Goal: Task Accomplishment & Management: Use online tool/utility

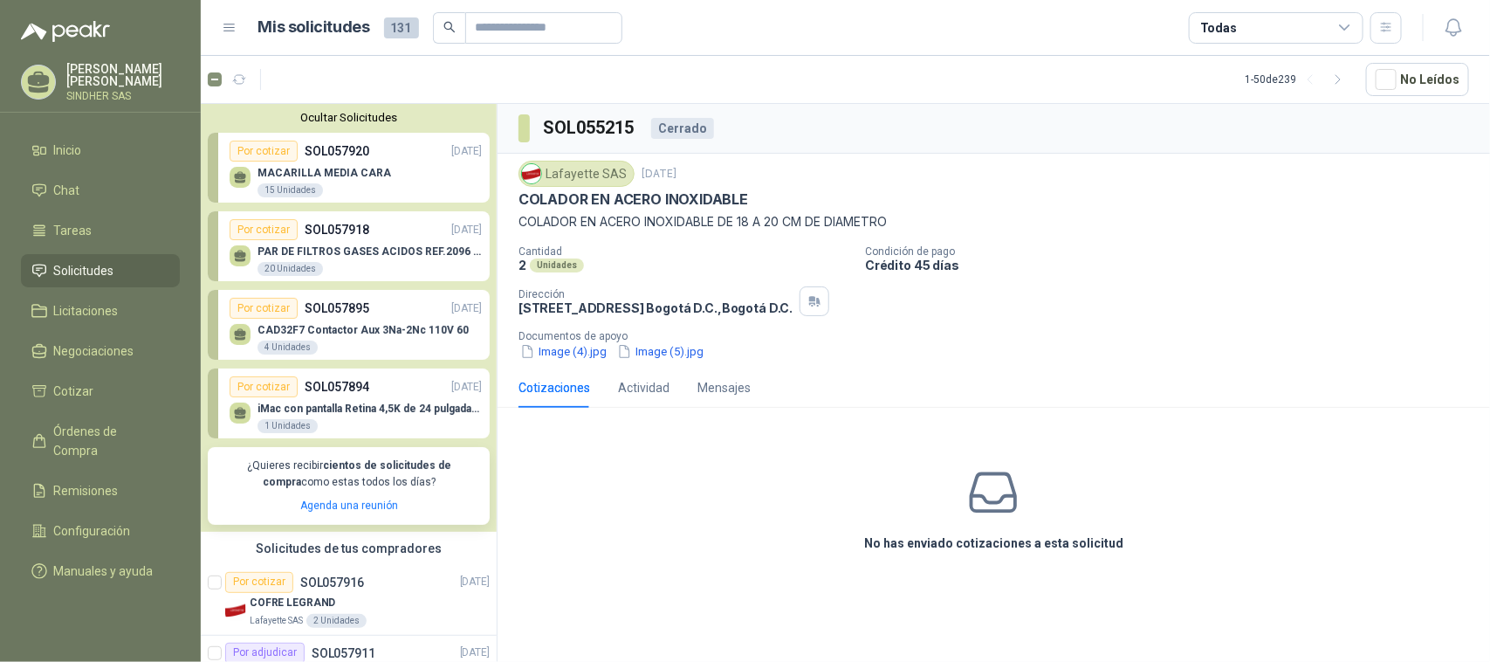
click at [120, 276] on li "Solicitudes" at bounding box center [100, 270] width 138 height 19
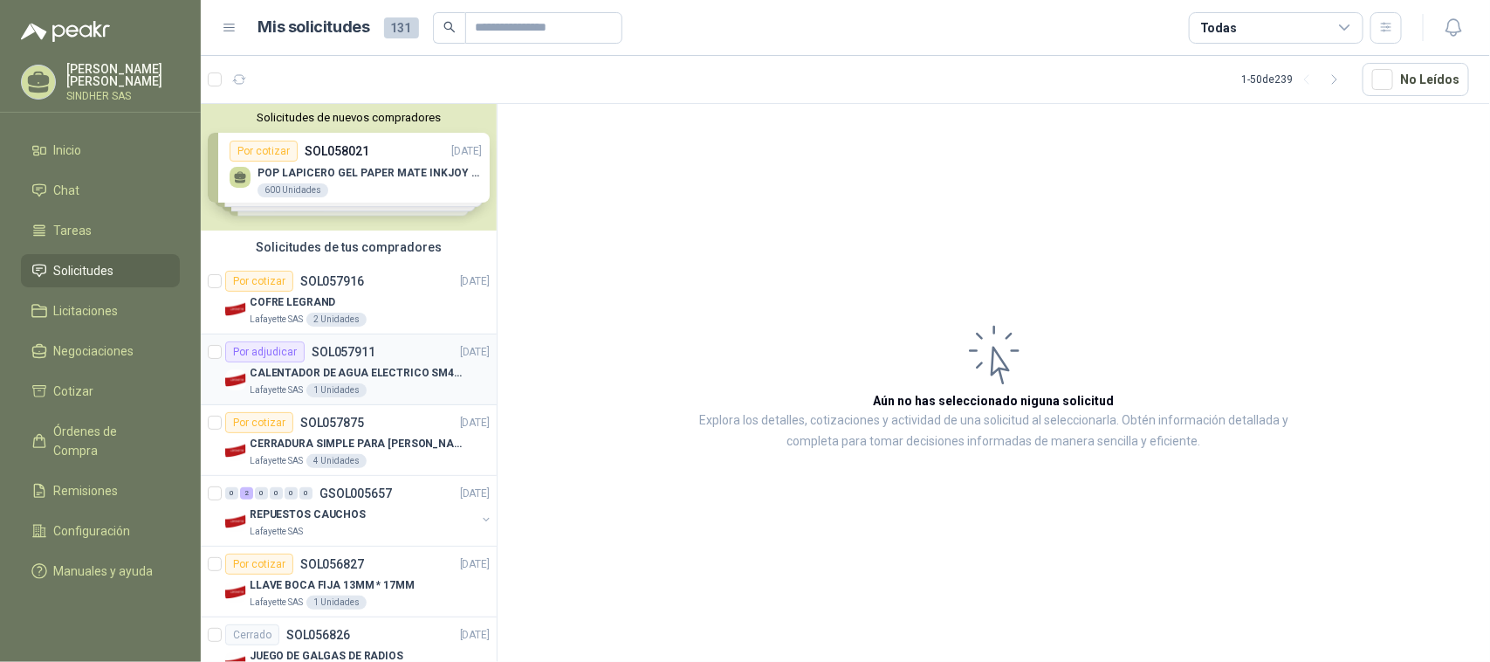
click at [276, 355] on div "Por adjudicar" at bounding box center [264, 351] width 79 height 21
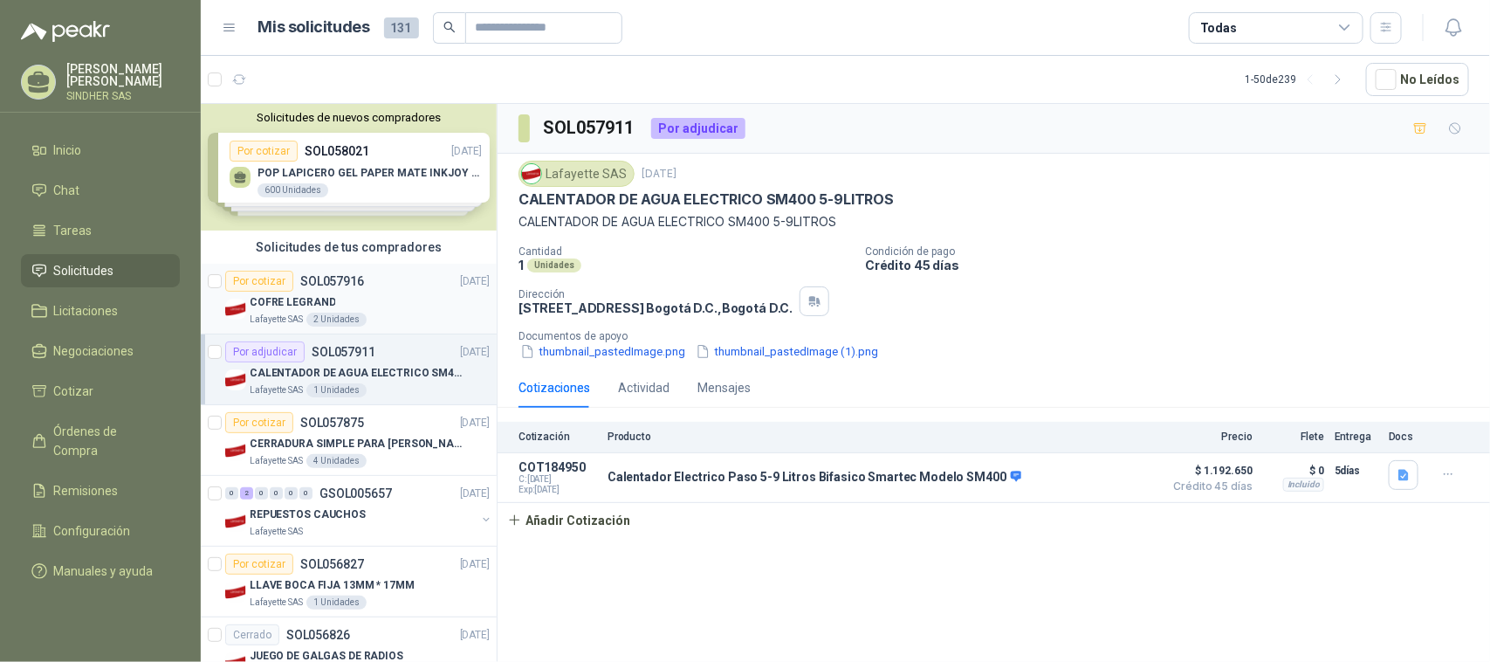
click at [397, 313] on div "Lafayette SAS 2 Unidades" at bounding box center [370, 320] width 240 height 14
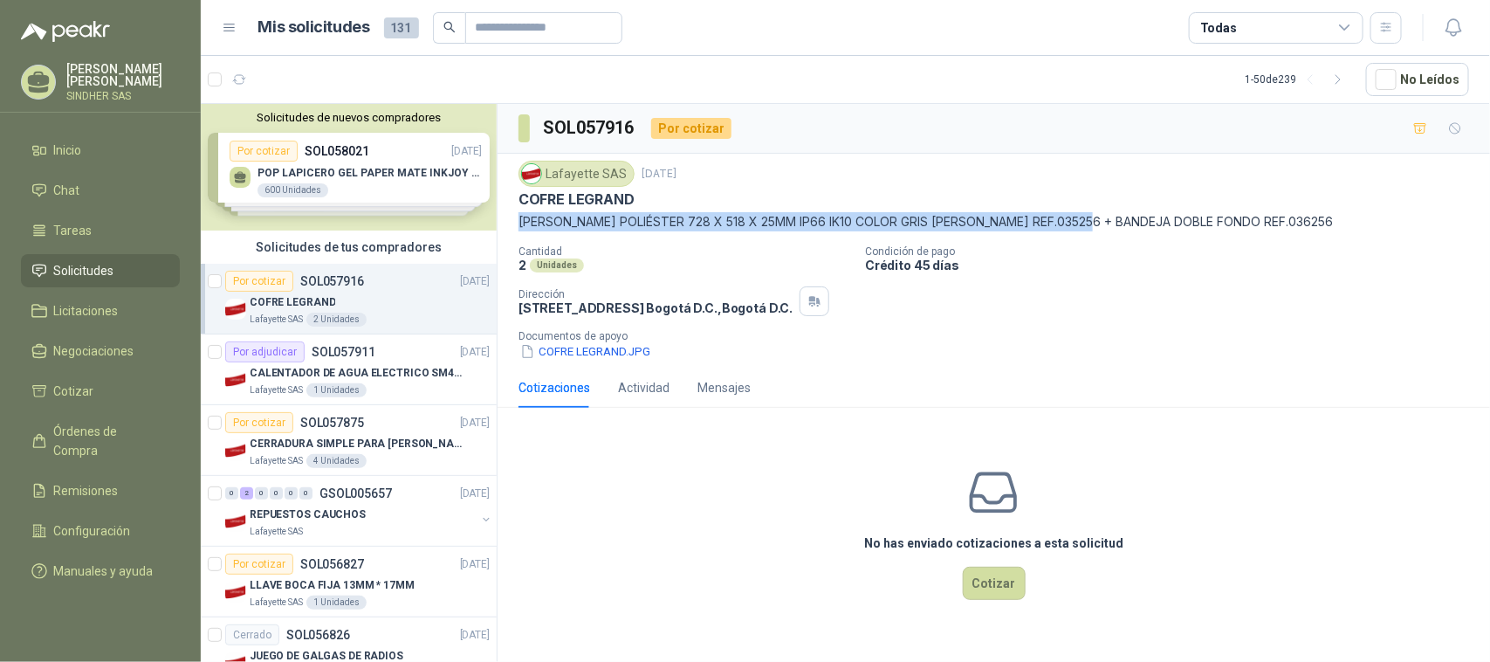
drag, startPoint x: 518, startPoint y: 223, endPoint x: 1109, endPoint y: 223, distance: 591.0
click at [1109, 223] on p "COFRE MARINA POLIÉSTER 728 X 518 X 25MM IP66 IK10 COLOR GRIS MARCA LEGRAND REF.…" at bounding box center [994, 221] width 951 height 19
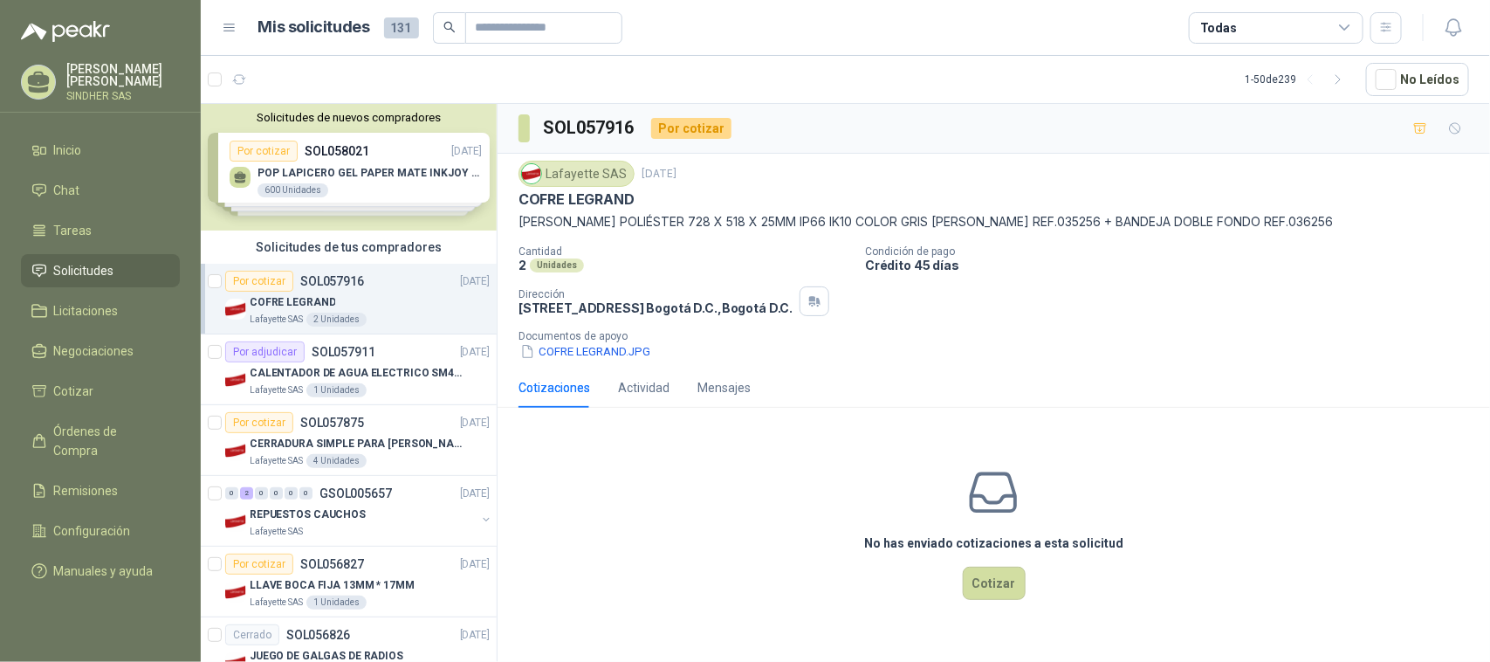
drag, startPoint x: 1145, startPoint y: 243, endPoint x: 1258, endPoint y: 238, distance: 112.7
click at [1148, 243] on div "Lafayette SAS 29 sept, 2025 COFRE LEGRAND COFRE MARINA POLIÉSTER 728 X 518 X 25…" at bounding box center [994, 261] width 951 height 200
drag, startPoint x: 1345, startPoint y: 221, endPoint x: 491, endPoint y: 221, distance: 853.8
click at [491, 221] on div "Solicitudes de nuevos compradores Por cotizar SOL058021 29/09/25 POP LAPICERO G…" at bounding box center [845, 385] width 1289 height 565
click at [526, 228] on p "COFRE MARINA POLIÉSTER 728 X 518 X 25MM IP66 IK10 COLOR GRIS MARCA LEGRAND REF.…" at bounding box center [994, 221] width 951 height 19
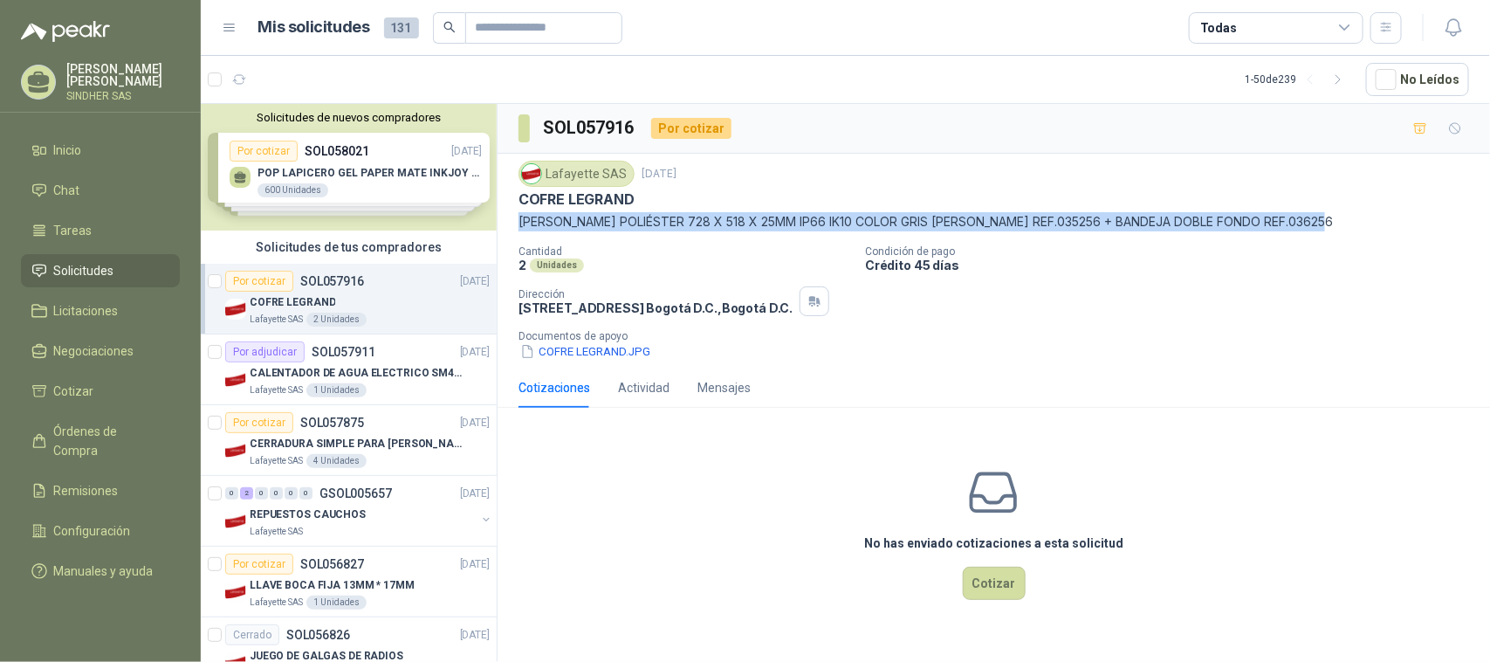
drag, startPoint x: 518, startPoint y: 224, endPoint x: 1347, endPoint y: 227, distance: 829.3
click at [1347, 227] on p "COFRE MARINA POLIÉSTER 728 X 518 X 25MM IP66 IK10 COLOR GRIS MARCA LEGRAND REF.…" at bounding box center [994, 221] width 951 height 19
copy p "COFRE MARINA POLIÉSTER 728 X 518 X 25MM IP66 IK10 COLOR GRIS MARCA LEGRAND REF.…"
click at [596, 355] on button "COFRE LEGRAND.JPG" at bounding box center [586, 351] width 134 height 18
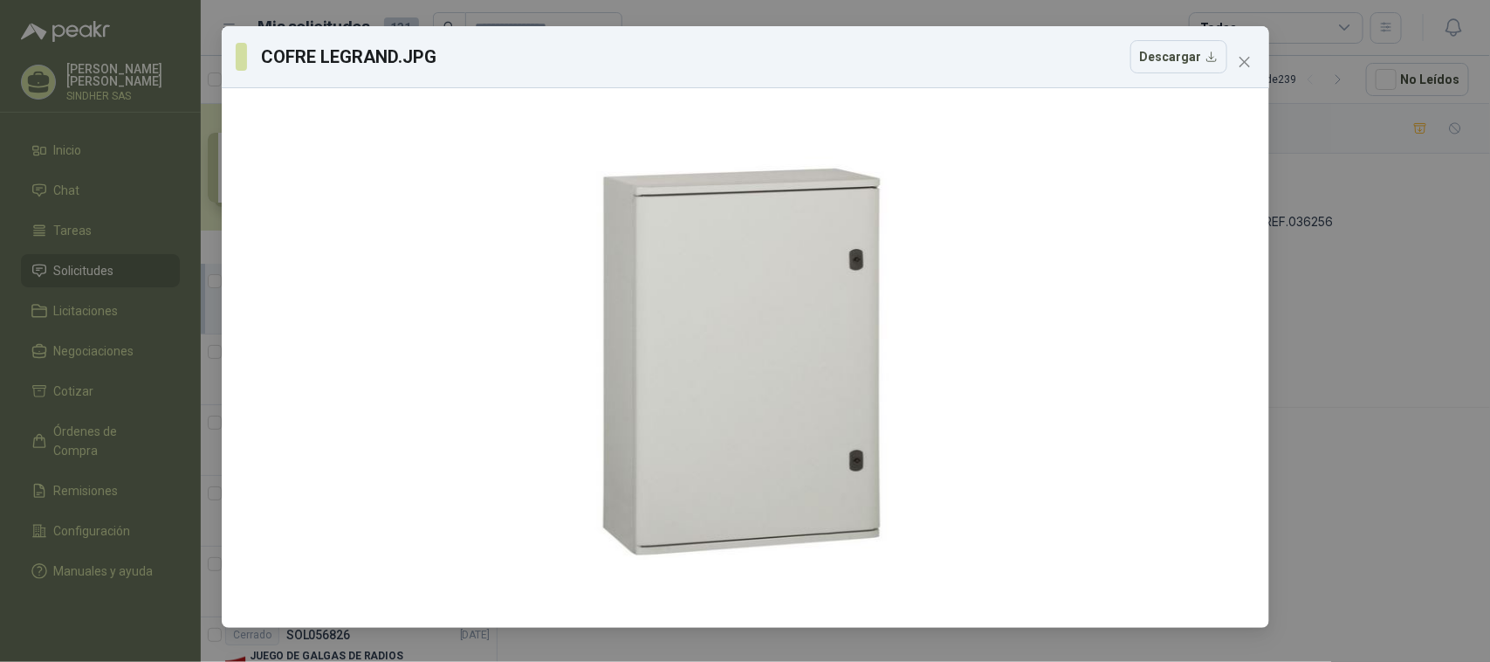
drag, startPoint x: 1437, startPoint y: 416, endPoint x: 1248, endPoint y: 459, distance: 193.5
click at [1434, 416] on div "COFRE LEGRAND.JPG Descargar" at bounding box center [745, 331] width 1490 height 662
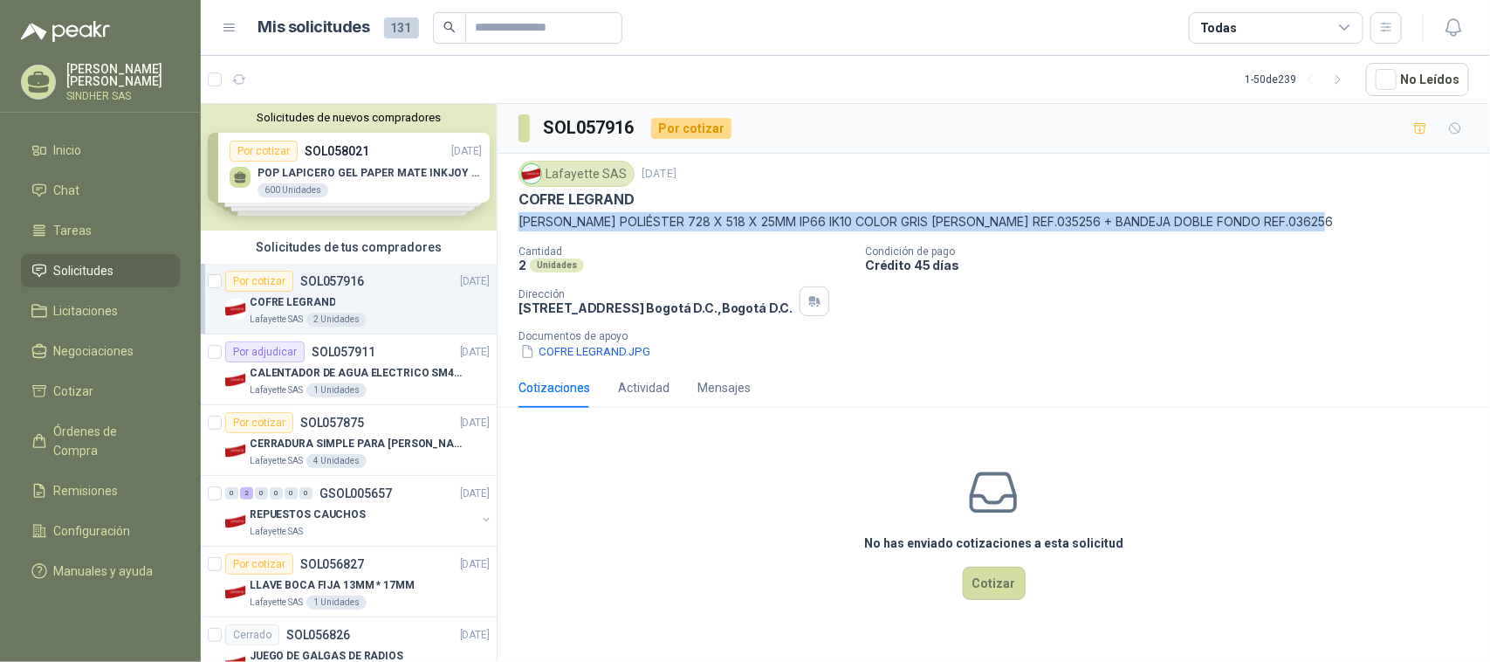
drag, startPoint x: 570, startPoint y: 225, endPoint x: 1349, endPoint y: 231, distance: 778.7
click at [1349, 231] on div "Lafayette SAS 29 sept, 2025 COFRE LEGRAND COFRE MARINA POLIÉSTER 728 X 518 X 25…" at bounding box center [994, 261] width 993 height 214
copy p "COFRE MARINA POLIÉSTER 728 X 518 X 25MM IP66 IK10 COLOR GRIS MARCA LEGRAND REF.…"
click at [600, 359] on button "COFRE LEGRAND.JPG" at bounding box center [586, 351] width 134 height 18
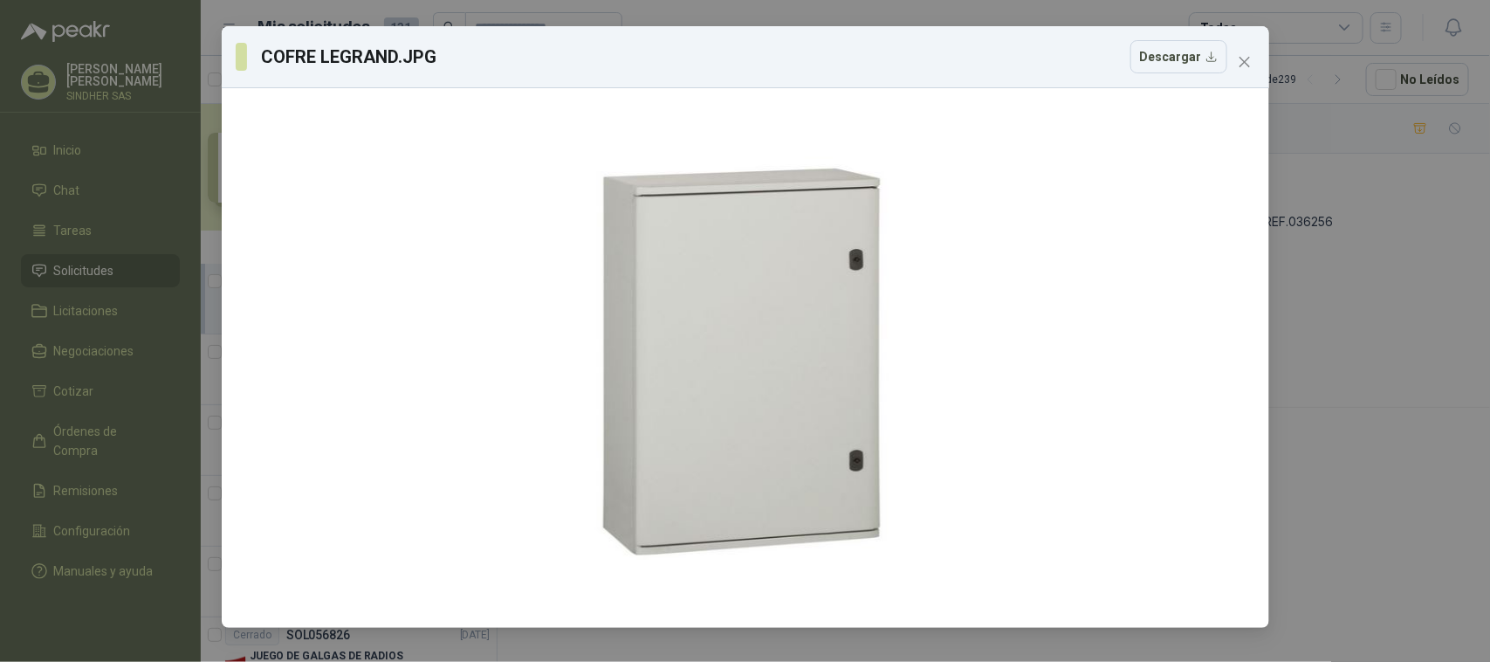
click at [1344, 285] on div "COFRE LEGRAND.JPG Descargar" at bounding box center [745, 331] width 1490 height 662
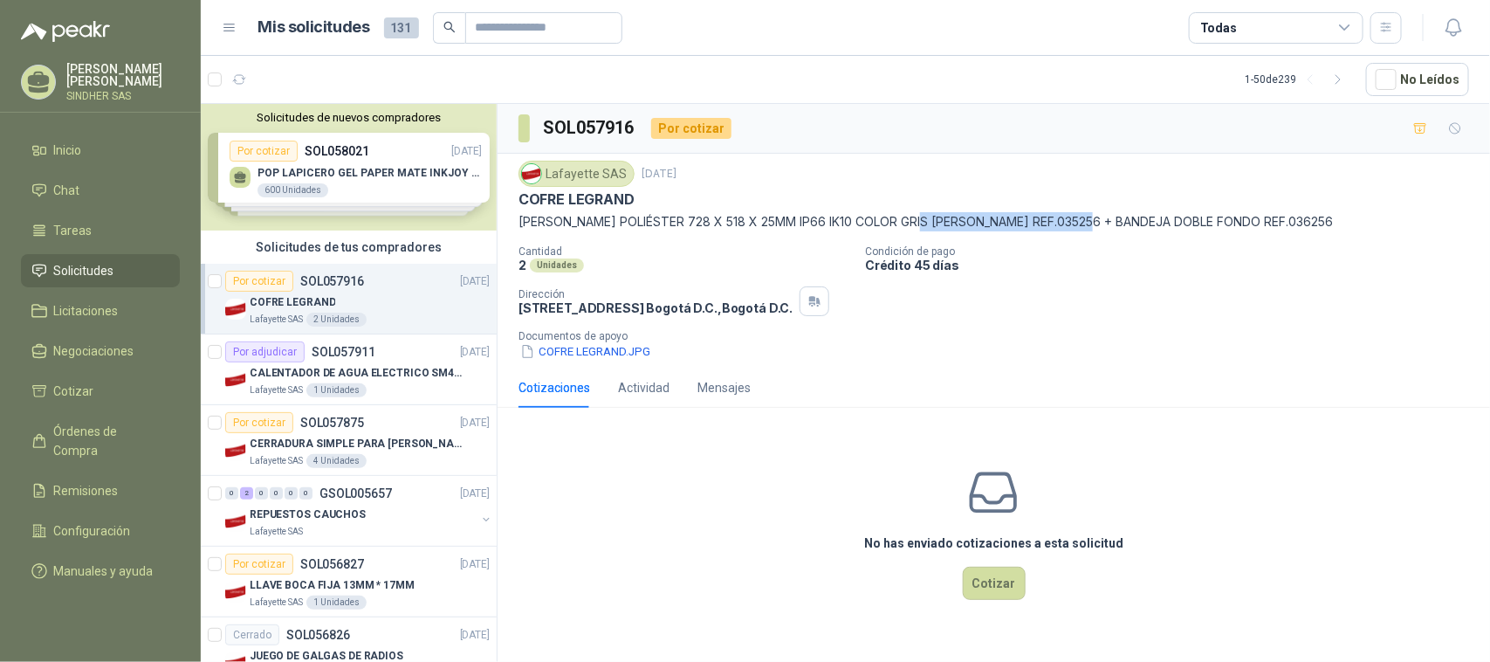
drag, startPoint x: 1110, startPoint y: 224, endPoint x: 924, endPoint y: 232, distance: 186.1
click at [924, 231] on p "COFRE MARINA POLIÉSTER 728 X 518 X 25MM IP66 IK10 COLOR GRIS MARCA LEGRAND REF.…" at bounding box center [994, 221] width 951 height 19
copy p "MARCA LEGRAND REF.035256"
click at [755, 412] on div "Cotizaciones Actividad Mensajes No has enviado cotizaciones a esta solicitud Co…" at bounding box center [994, 506] width 993 height 277
click at [609, 355] on button "COFRE LEGRAND.JPG" at bounding box center [586, 351] width 134 height 18
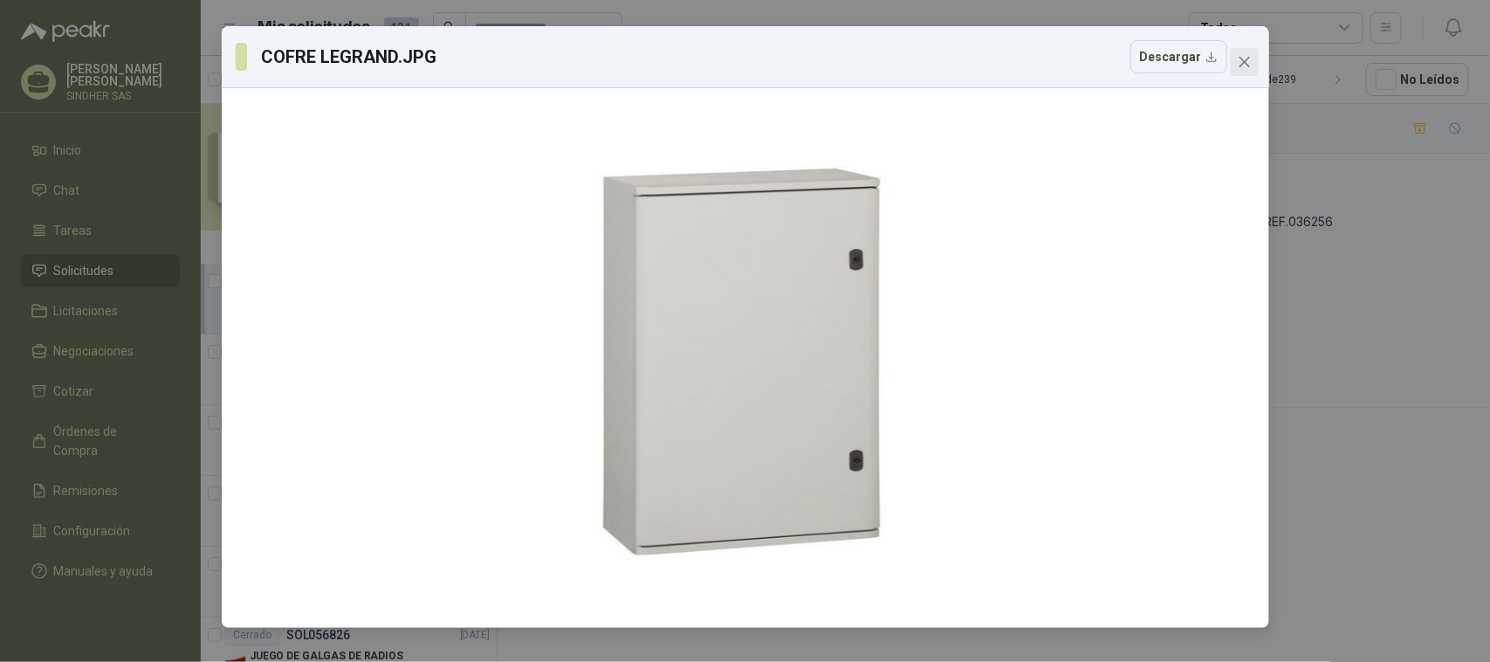
click at [1249, 66] on icon "close" at bounding box center [1244, 62] width 10 height 10
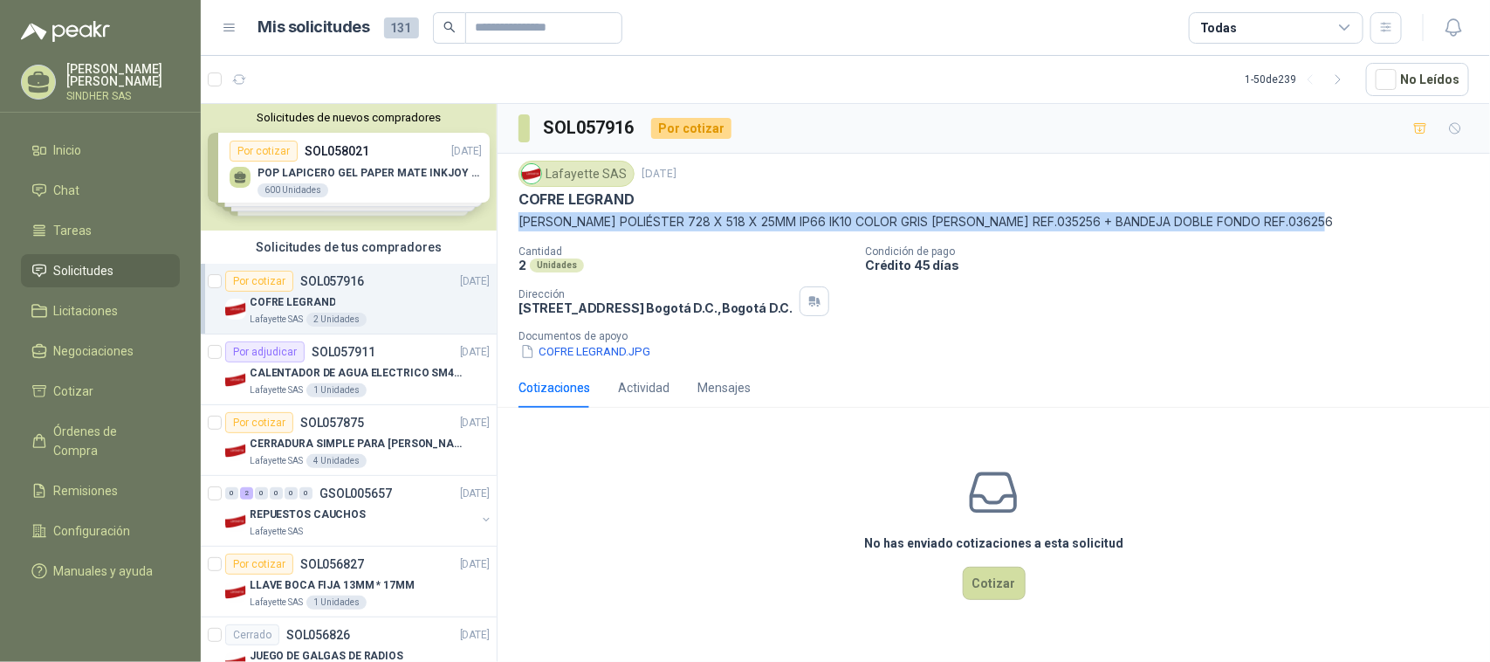
drag, startPoint x: 519, startPoint y: 219, endPoint x: 1345, endPoint y: 218, distance: 825.8
click at [1345, 218] on p "COFRE MARINA POLIÉSTER 728 X 518 X 25MM IP66 IK10 COLOR GRIS MARCA LEGRAND REF.…" at bounding box center [994, 221] width 951 height 19
copy p "COFRE MARINA POLIÉSTER 728 X 518 X 25MM IP66 IK10 COLOR GRIS MARCA LEGRAND REF.…"
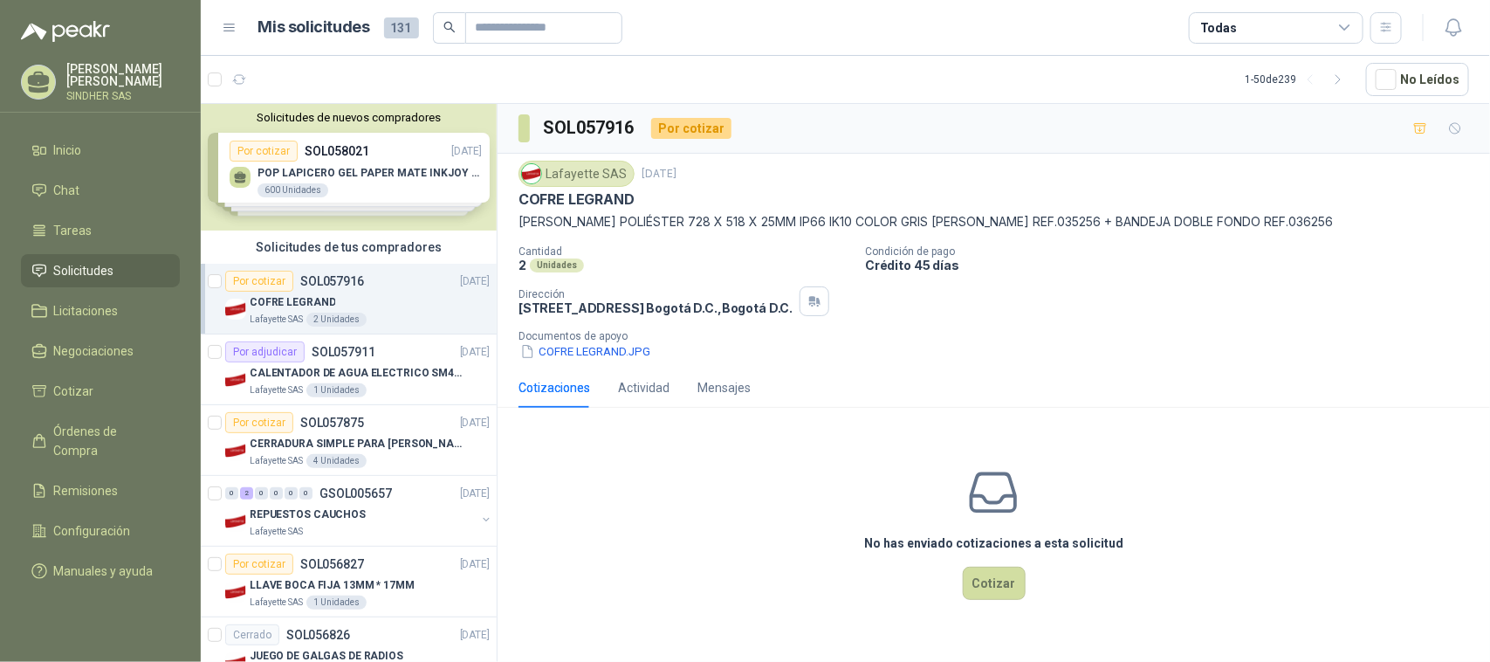
click at [739, 485] on div "No has enviado cotizaciones a esta solicitud Cotizar" at bounding box center [994, 533] width 993 height 223
drag, startPoint x: 647, startPoint y: 389, endPoint x: 708, endPoint y: 389, distance: 61.1
click at [648, 389] on div "Actividad" at bounding box center [644, 387] width 52 height 19
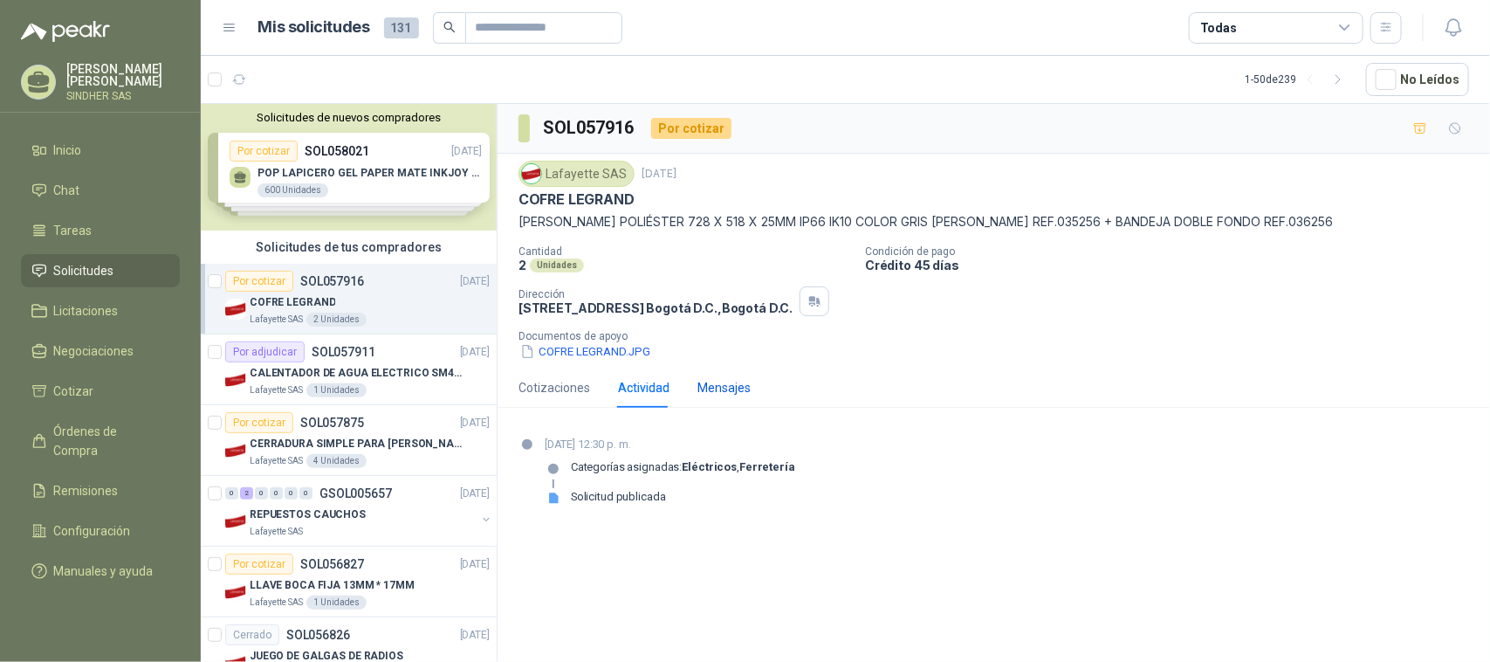
click at [712, 390] on div "Mensajes" at bounding box center [724, 387] width 53 height 19
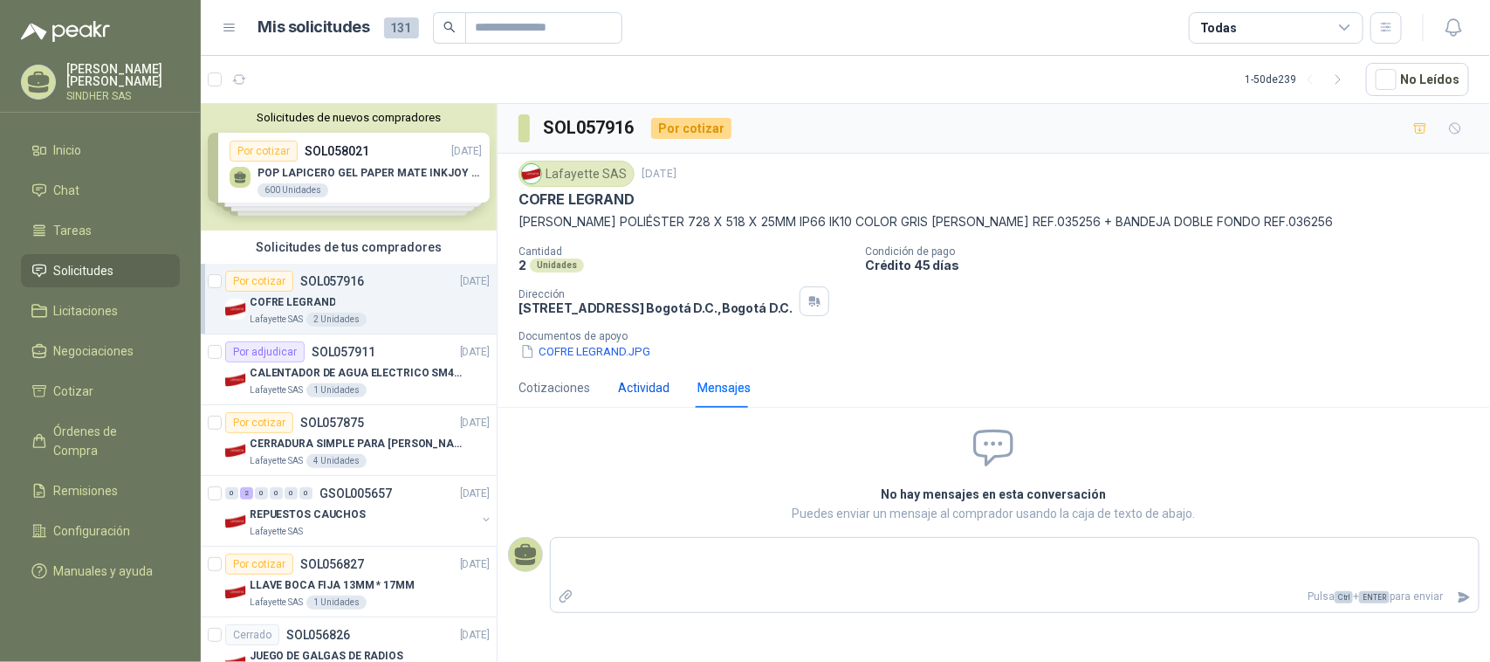
click at [653, 390] on div "Actividad" at bounding box center [644, 387] width 52 height 19
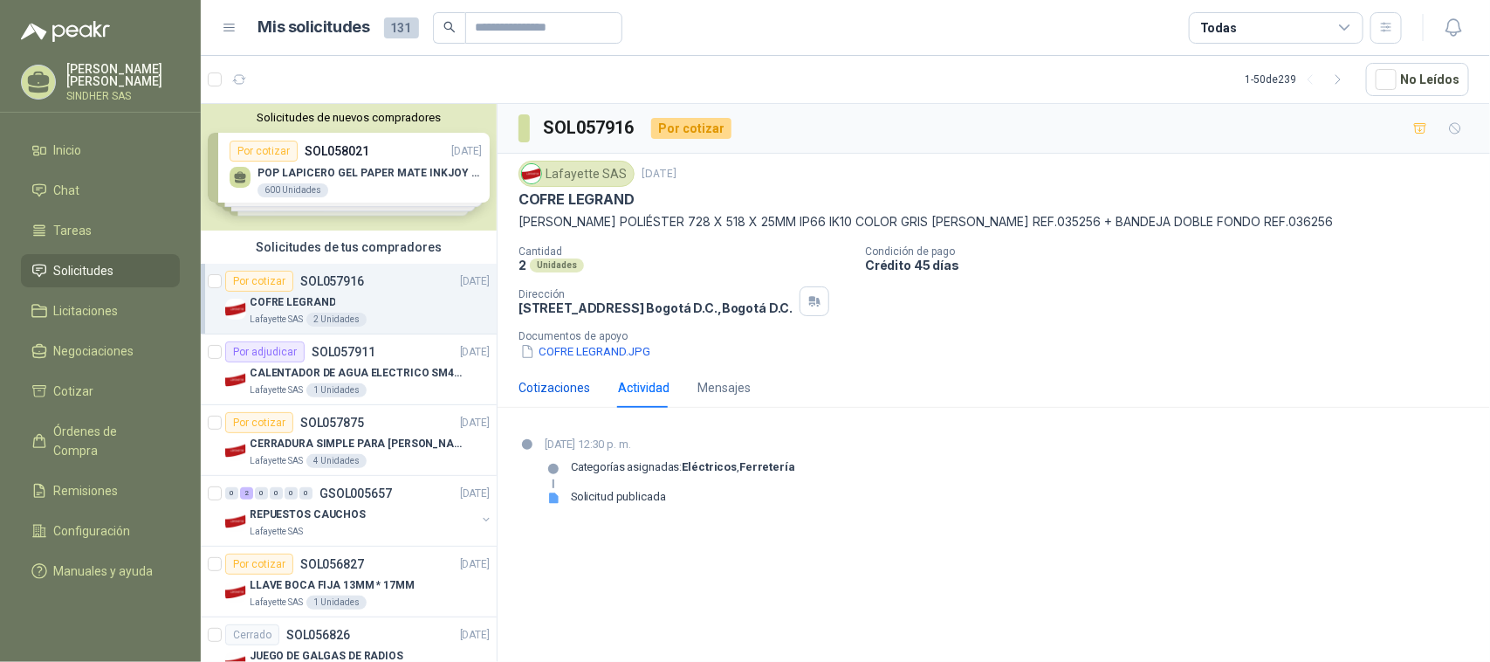
click at [559, 388] on div "Cotizaciones" at bounding box center [555, 387] width 72 height 19
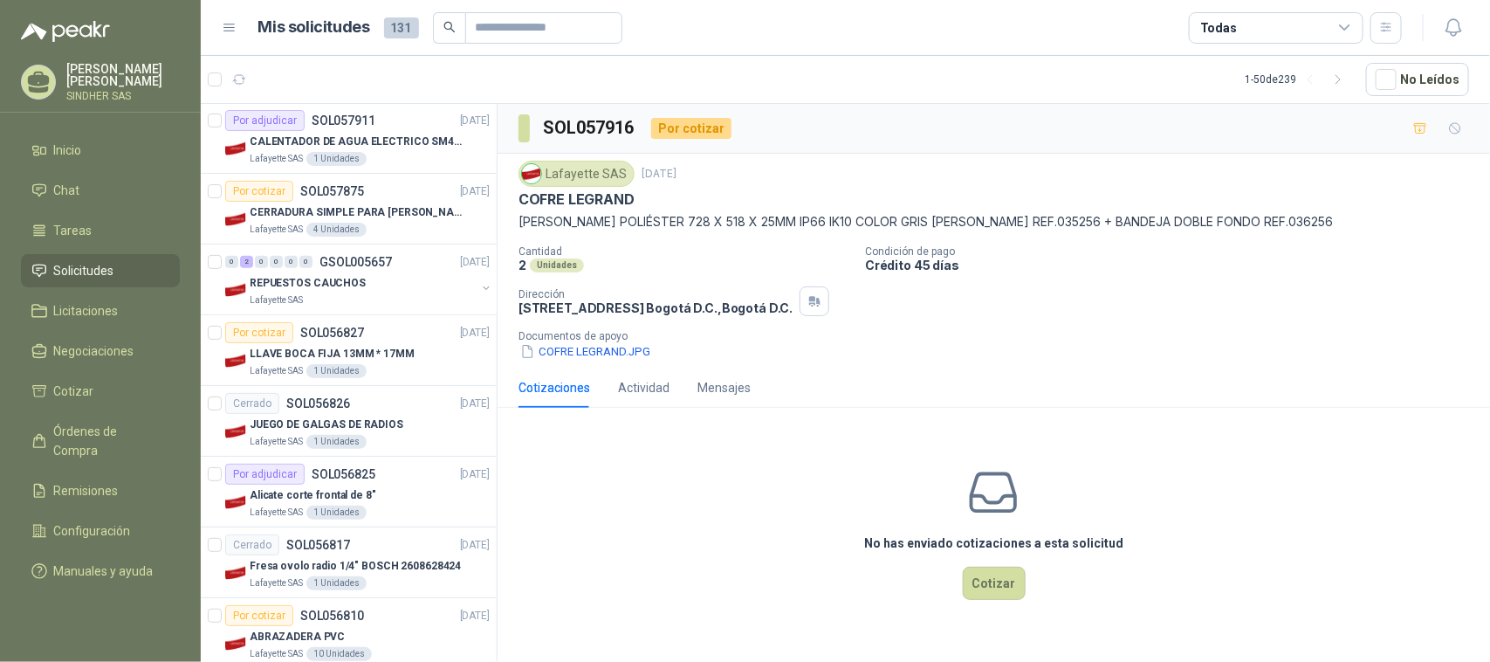
scroll to position [267, 0]
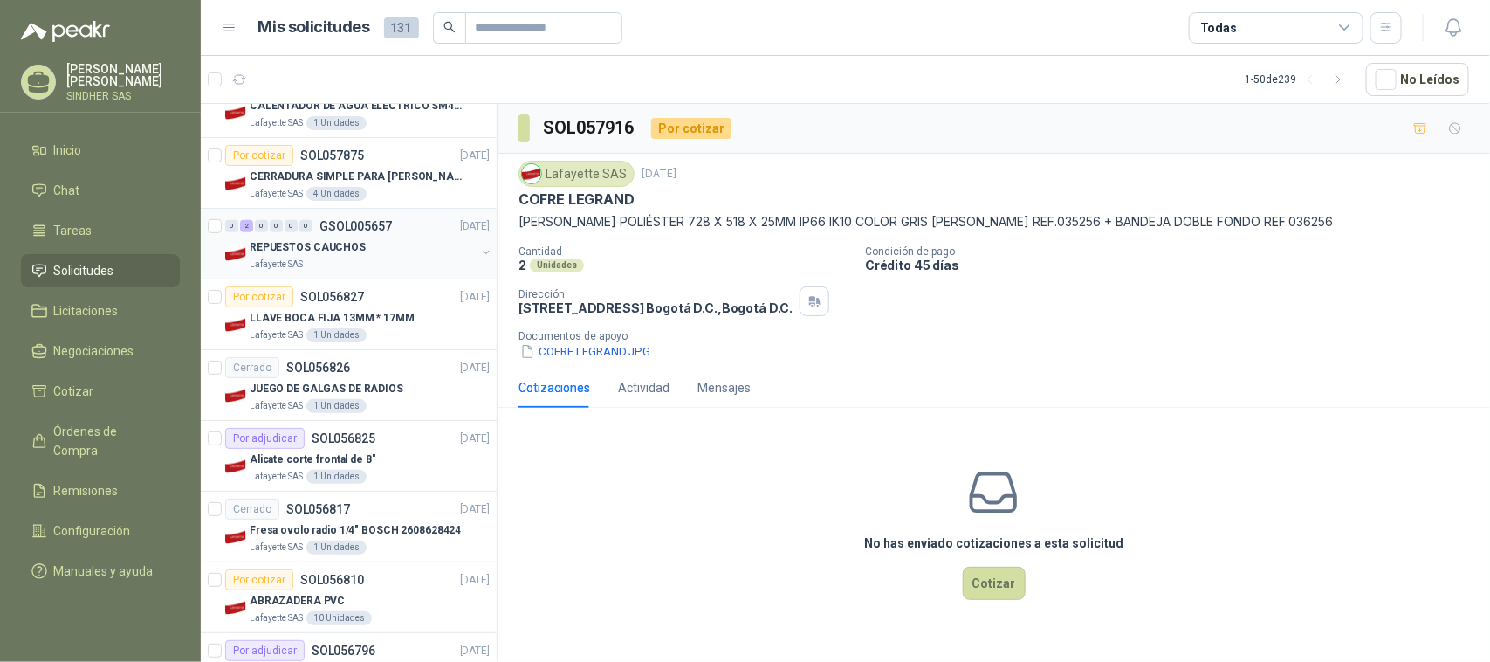
click at [479, 253] on button "button" at bounding box center [486, 252] width 14 height 14
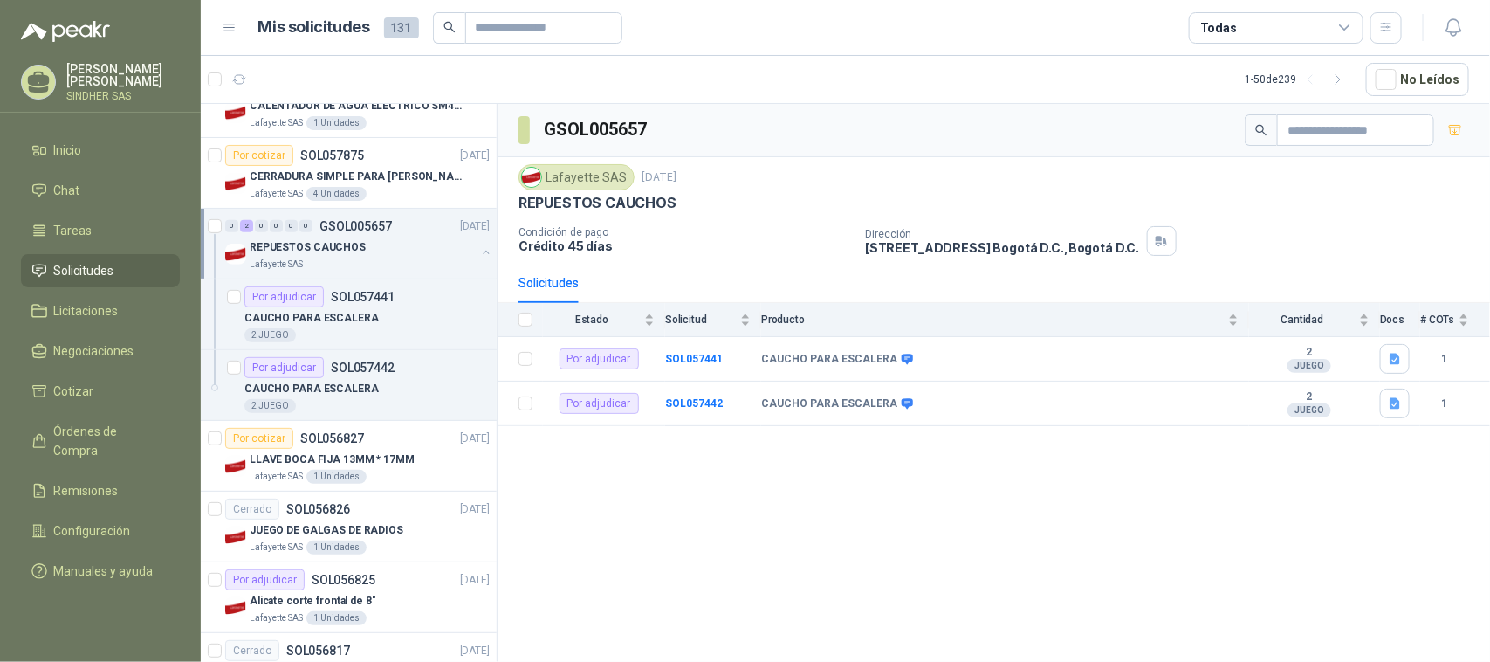
click at [479, 253] on button "button" at bounding box center [486, 252] width 14 height 14
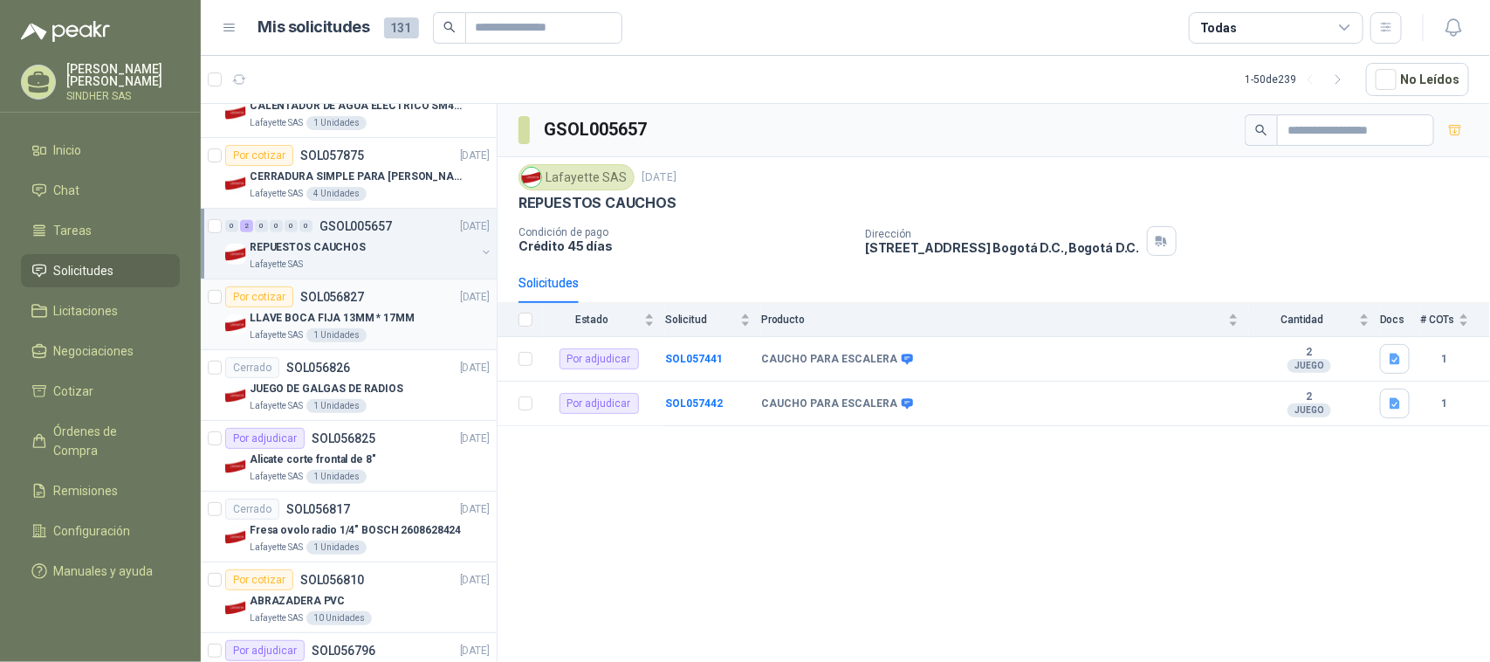
click at [416, 319] on div "LLAVE BOCA FIJA 13MM * 17MM" at bounding box center [370, 317] width 240 height 21
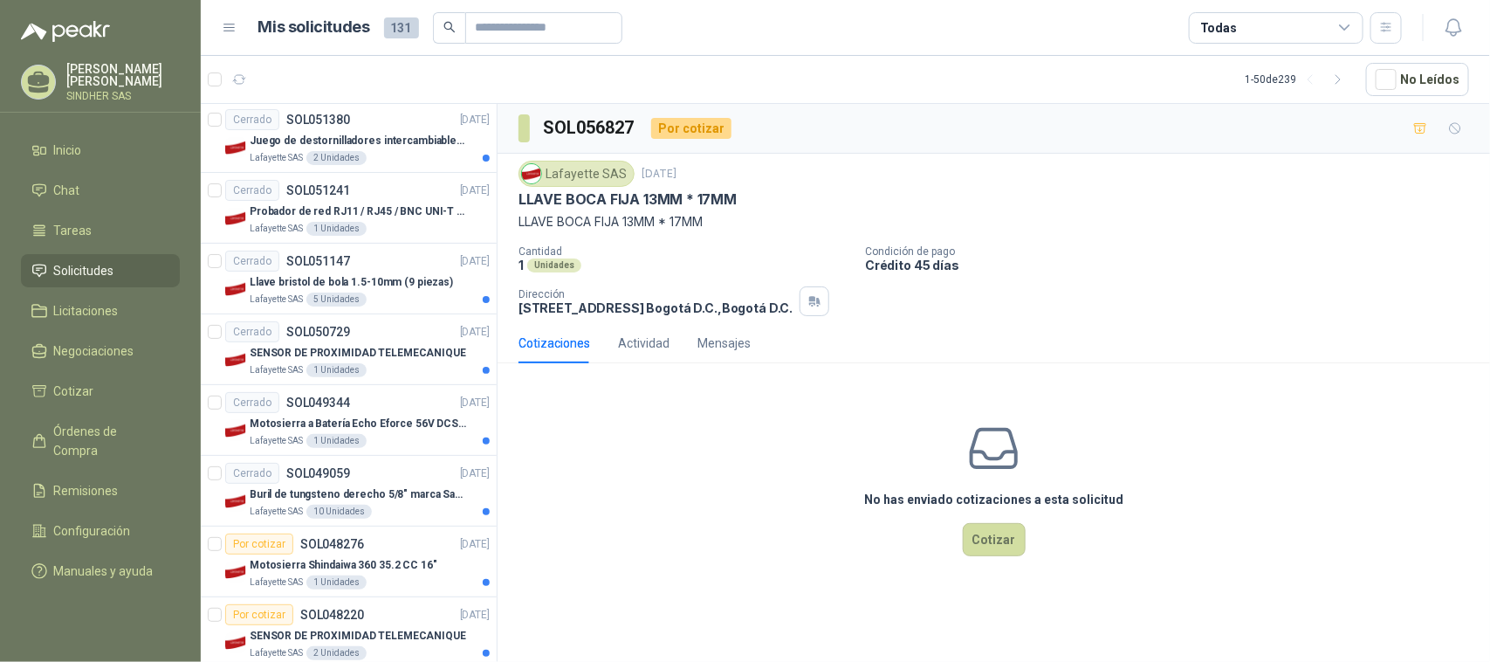
scroll to position [3163, 0]
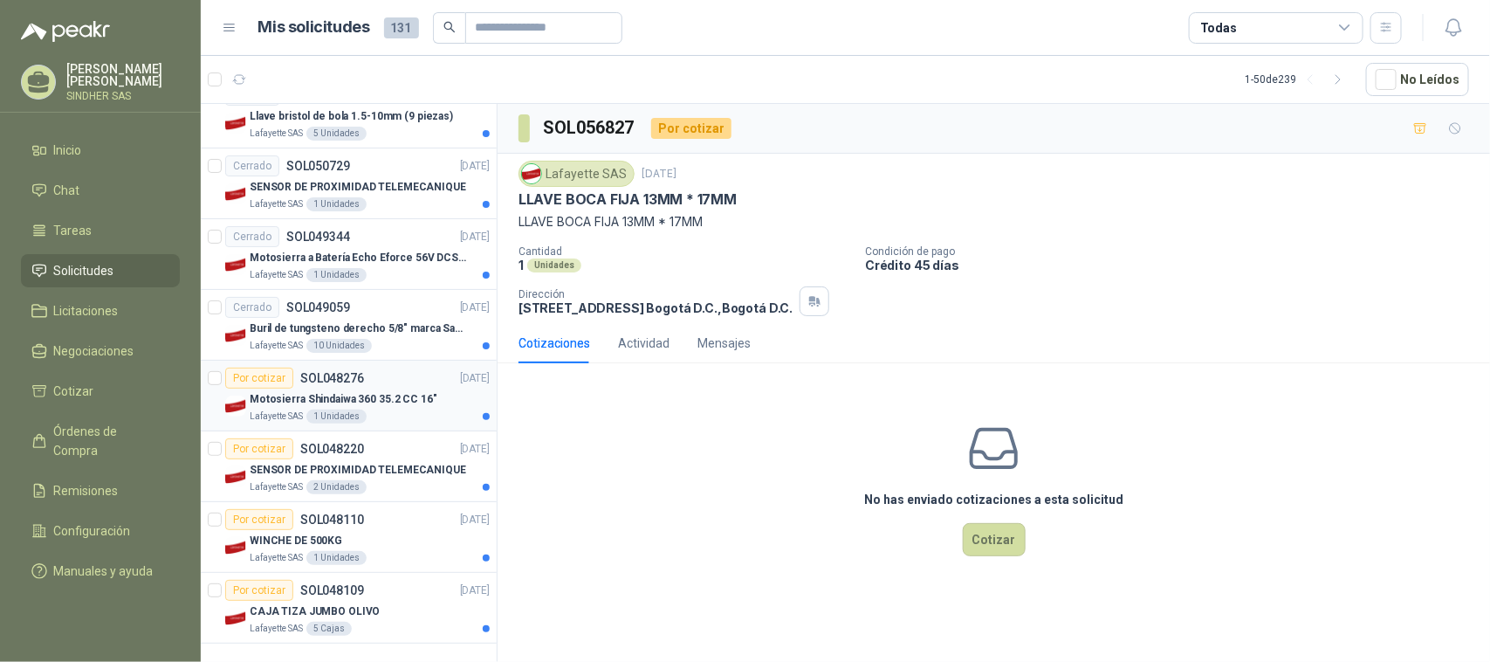
click at [385, 398] on p "Motosierra Shindaiwa 360 35.2 CC 16"" at bounding box center [344, 399] width 188 height 17
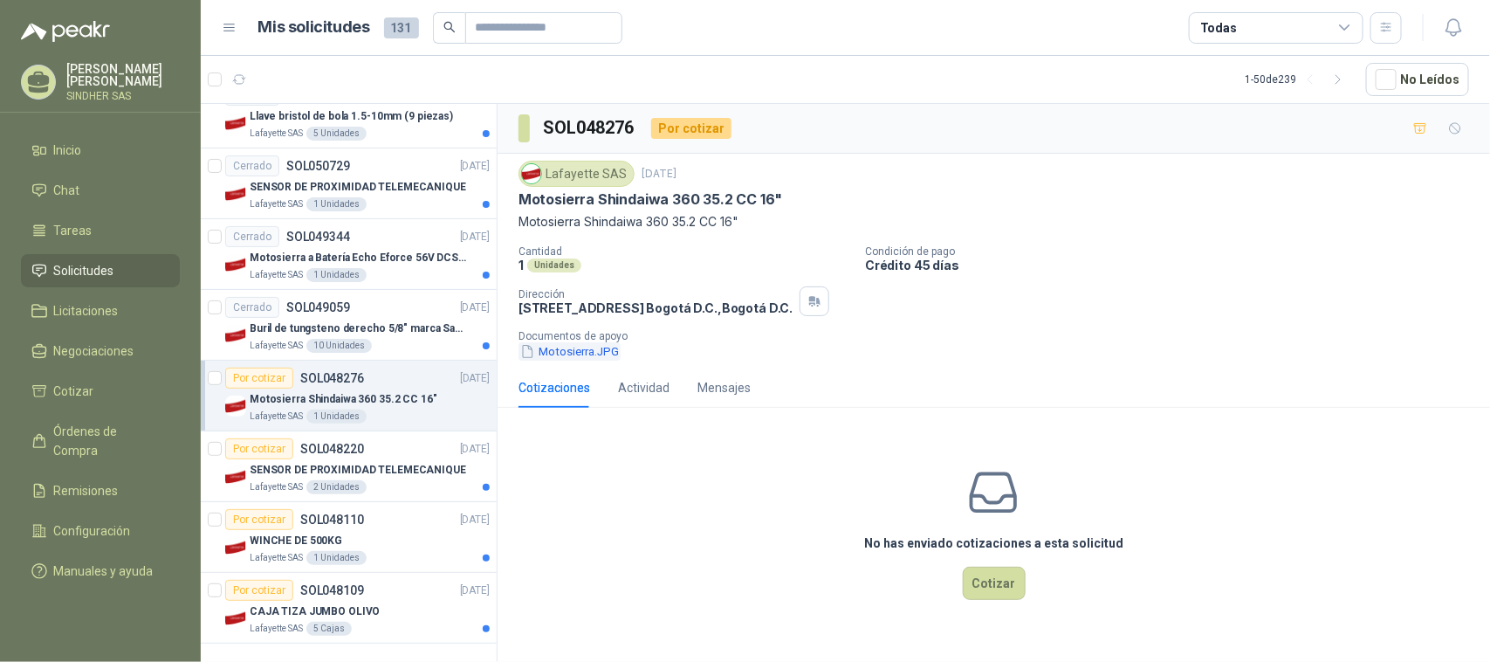
click at [591, 345] on button "Motosierra.JPG" at bounding box center [570, 351] width 102 height 18
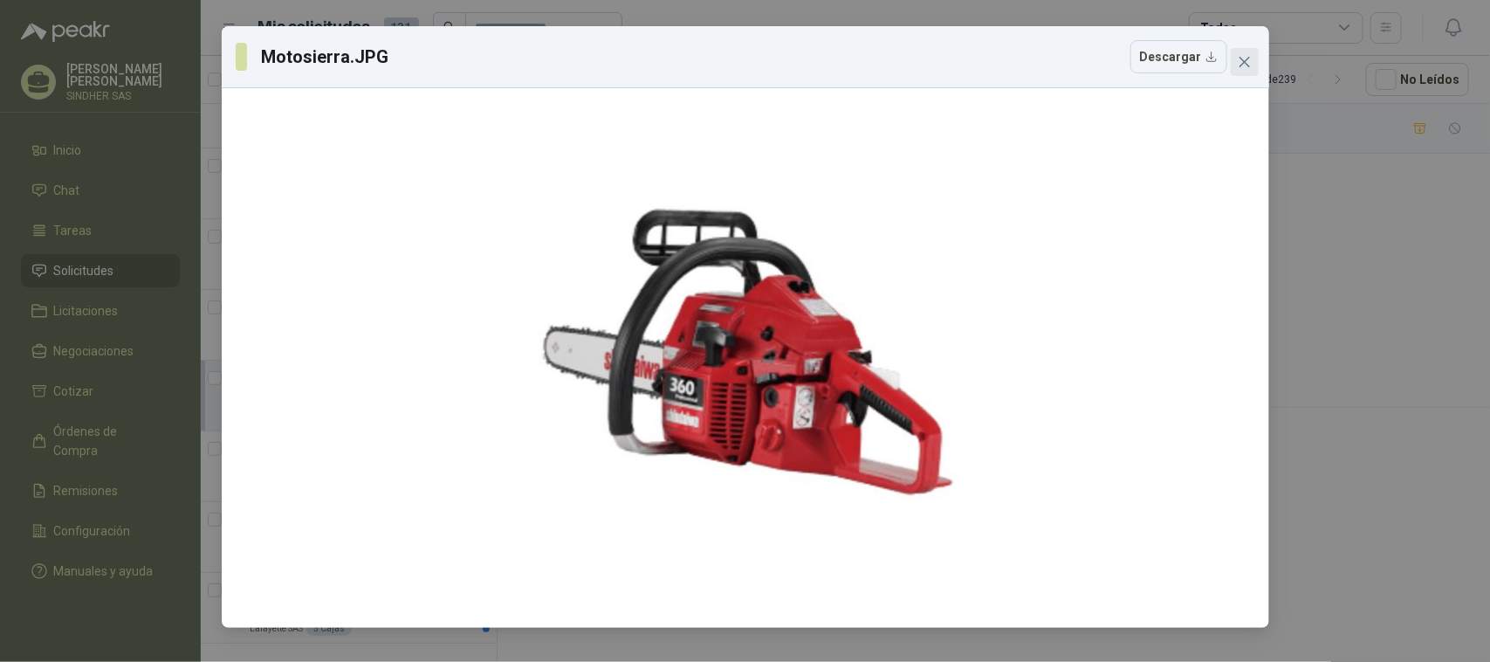
click at [1246, 70] on button "Close" at bounding box center [1245, 62] width 28 height 28
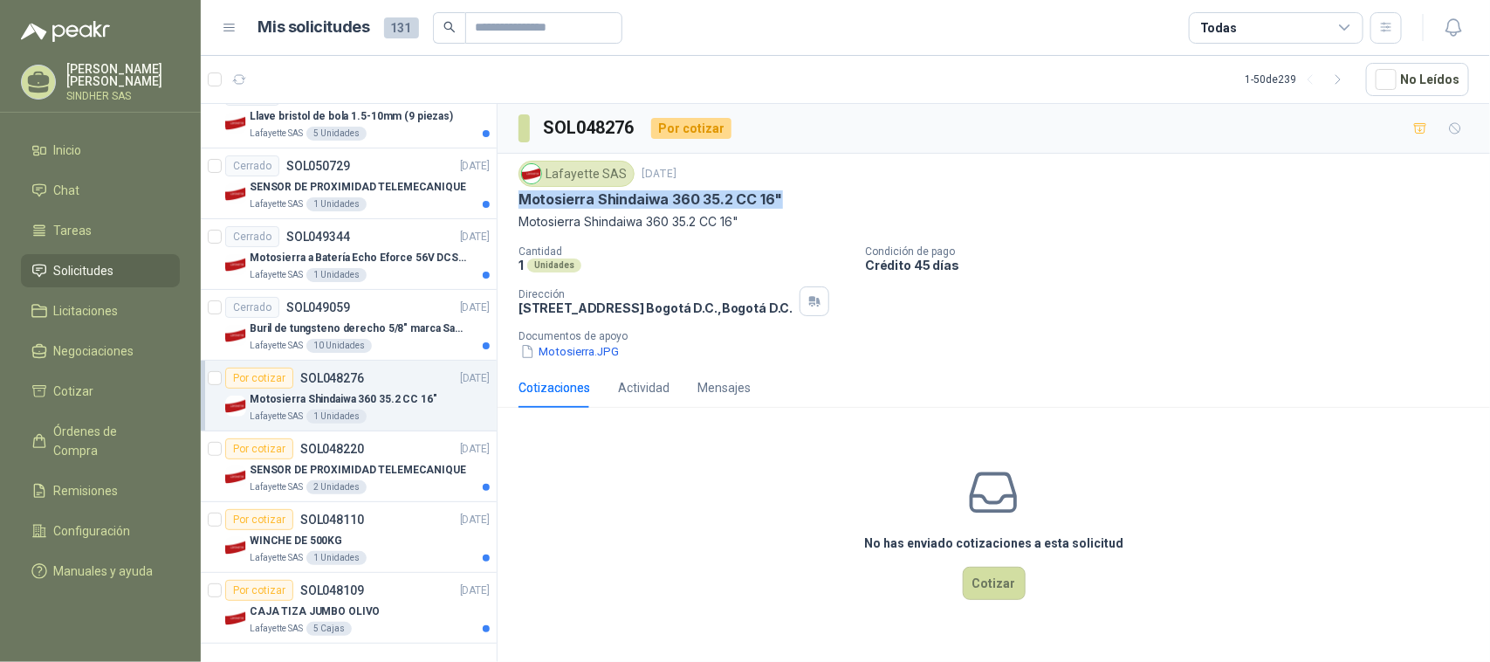
drag, startPoint x: 521, startPoint y: 207, endPoint x: 797, endPoint y: 206, distance: 275.9
click at [796, 206] on div "Motosierra Shindaiwa 360 35.2 CC 16"" at bounding box center [994, 199] width 951 height 18
click at [810, 209] on div "Motosierra Shindaiwa 360 35.2 CC 16"" at bounding box center [994, 199] width 951 height 18
drag, startPoint x: 782, startPoint y: 201, endPoint x: 504, endPoint y: 201, distance: 278.5
click at [504, 201] on div "Lafayette SAS 9 jul, 2025 Motosierra Shindaiwa 360 35.2 CC 16" Motosierra Shind…" at bounding box center [994, 261] width 993 height 214
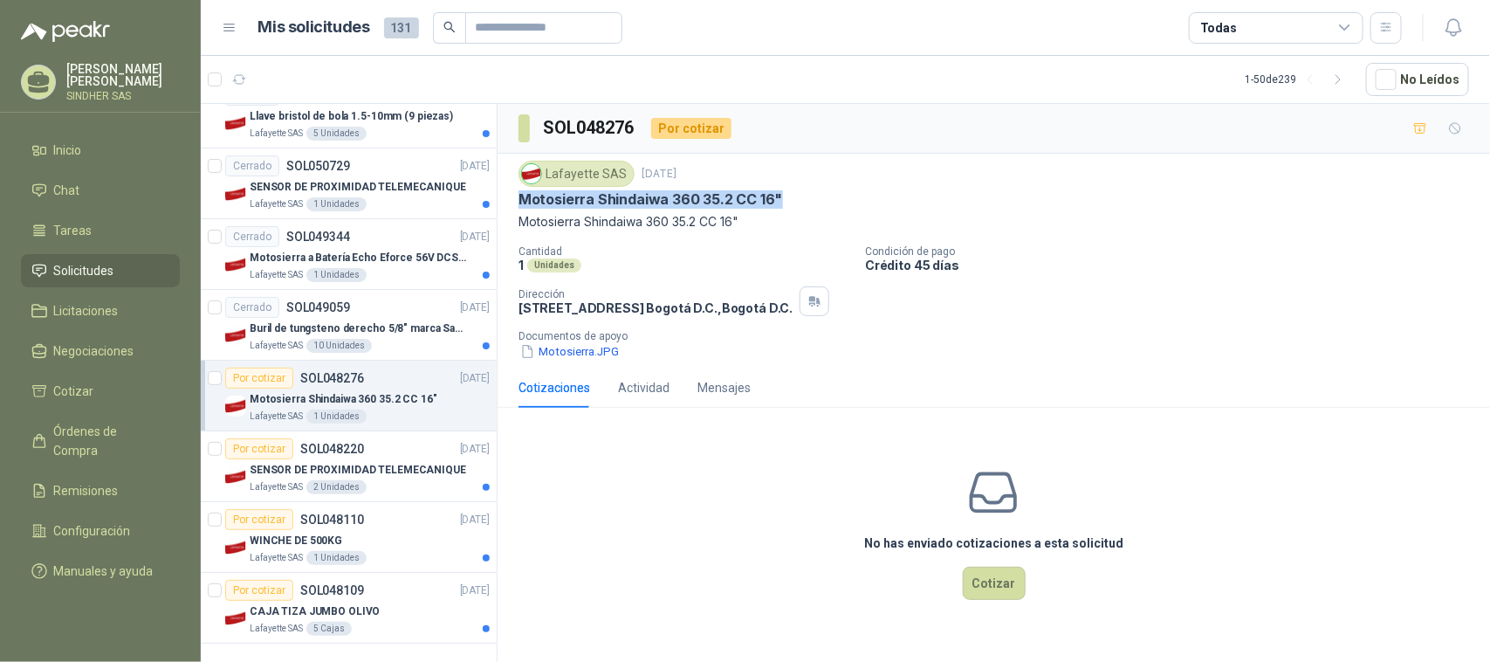
copy p "Motosierra Shindaiwa 360 35.2 CC 16""
